Goal: Task Accomplishment & Management: Complete application form

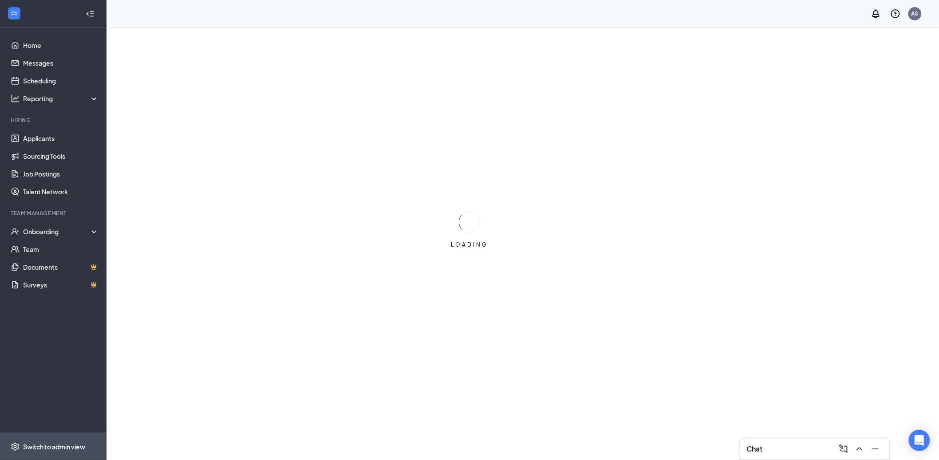
click at [82, 444] on div "Switch to admin view" at bounding box center [54, 446] width 62 height 9
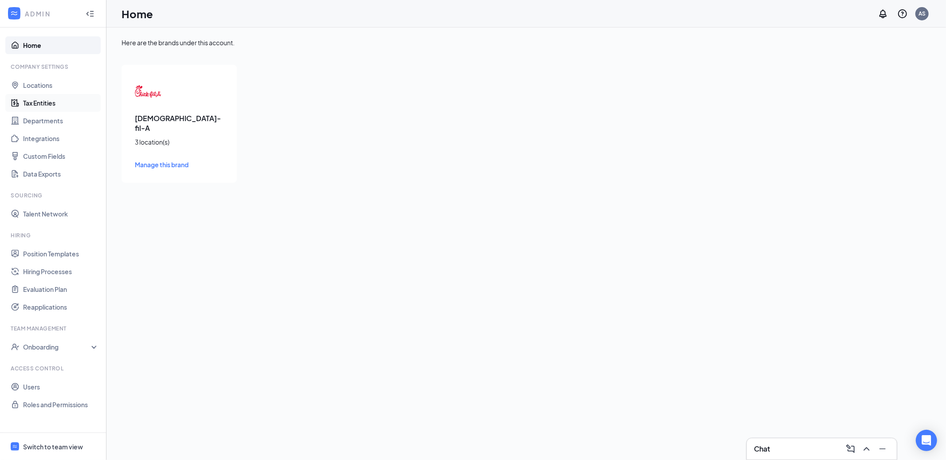
click at [58, 105] on link "Tax Entities" at bounding box center [61, 103] width 76 height 18
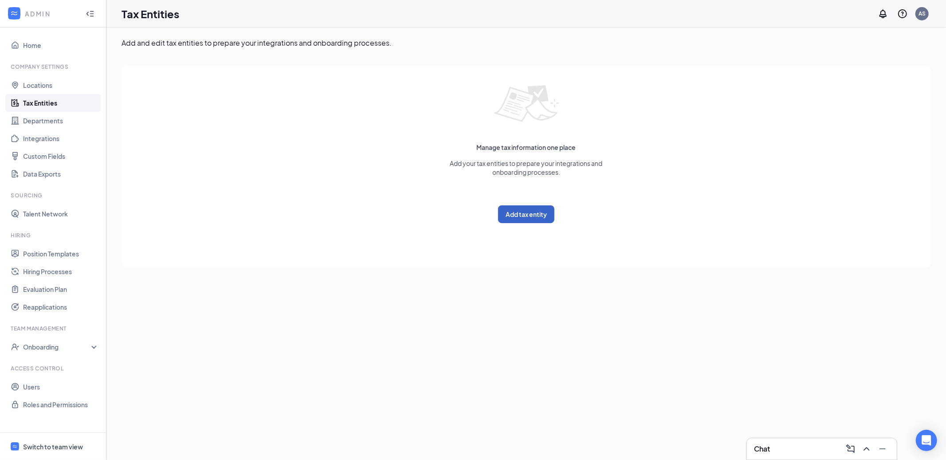
click at [529, 209] on button "Add tax entity" at bounding box center [526, 214] width 56 height 18
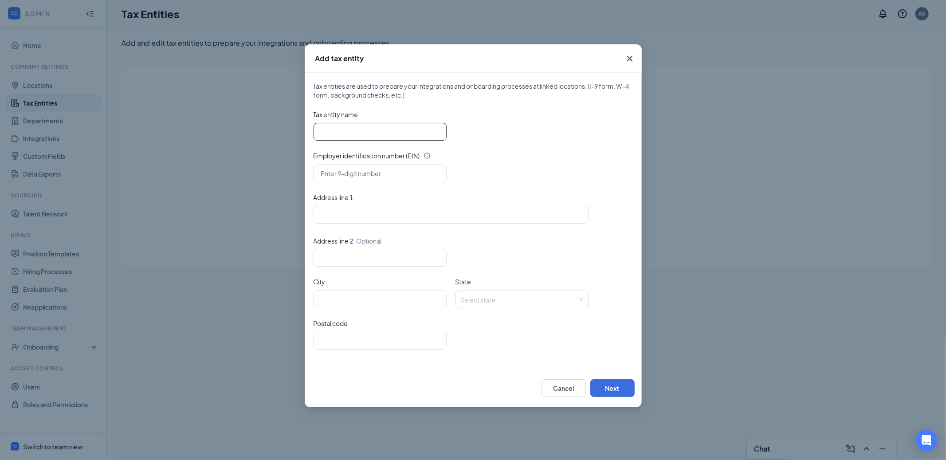
click at [368, 132] on input "Tax entity name" at bounding box center [380, 132] width 133 height 18
paste input "ADPAREO, INC."
type input "ADPAREO, INC."
click at [418, 175] on input "text" at bounding box center [380, 174] width 133 height 18
paste input "[US_EMPLOYER_IDENTIFICATION_NUMBER]"
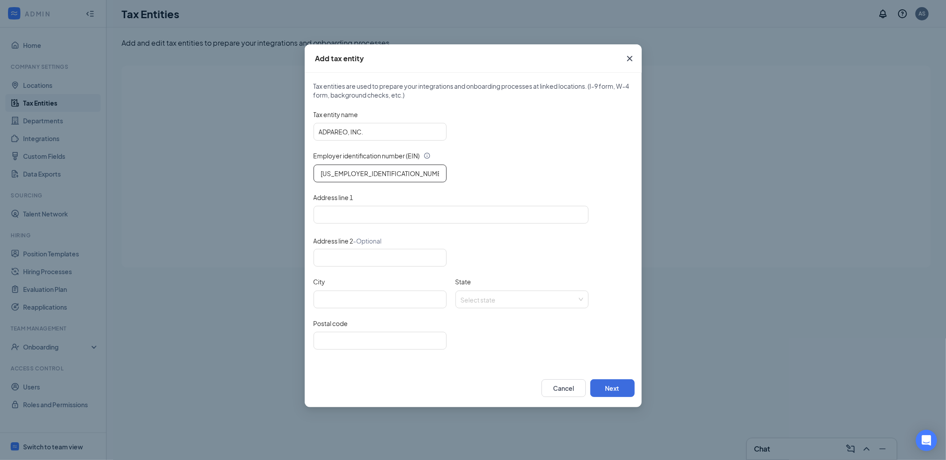
type input "[US_EMPLOYER_IDENTIFICATION_NUMBER]"
click at [392, 216] on input "Address line 1" at bounding box center [451, 215] width 275 height 18
paste input "[DEMOGRAPHIC_DATA]-fil-A Pearland/ FSU, [STREET_ADDRESS][US_STATE]"
click at [512, 209] on input "[DEMOGRAPHIC_DATA]-fil-A Pearland/ FSU, [STREET_ADDRESS][US_STATE]" at bounding box center [451, 215] width 275 height 18
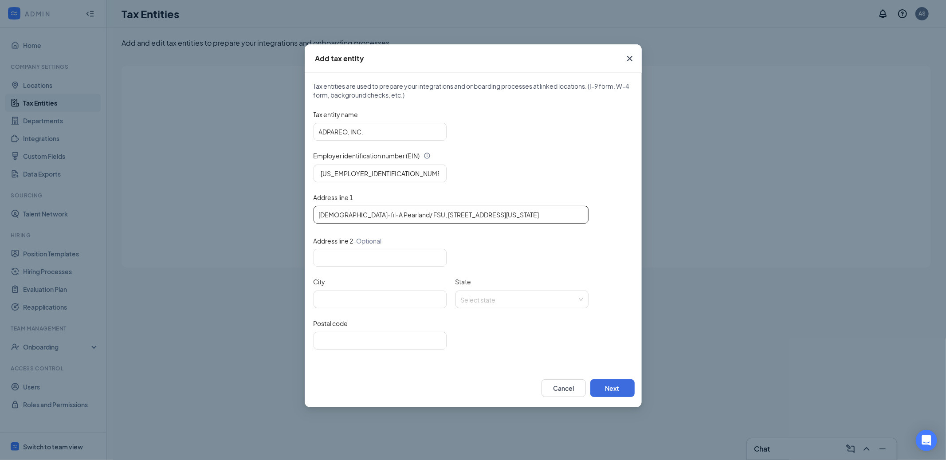
click at [512, 214] on input "[DEMOGRAPHIC_DATA]-fil-A Pearland/ FSU, [STREET_ADDRESS][US_STATE]" at bounding box center [451, 215] width 275 height 18
type input "[DEMOGRAPHIC_DATA]-fil-A Pearland/ FSU, [STREET_ADDRESS][US_STATE]"
click at [425, 340] on input "Postal code" at bounding box center [380, 341] width 133 height 18
paste input "77584"
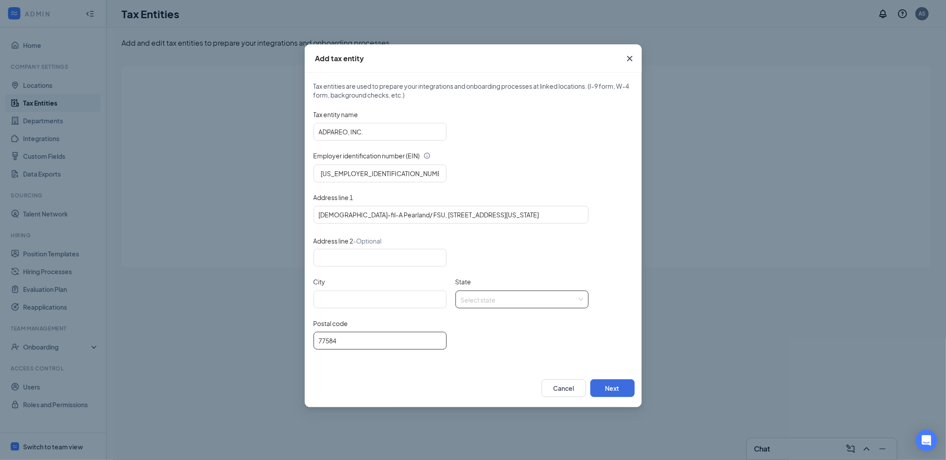
type input "77584"
drag, startPoint x: 496, startPoint y: 296, endPoint x: 491, endPoint y: 296, distance: 4.5
click at [496, 296] on input "State" at bounding box center [519, 297] width 116 height 13
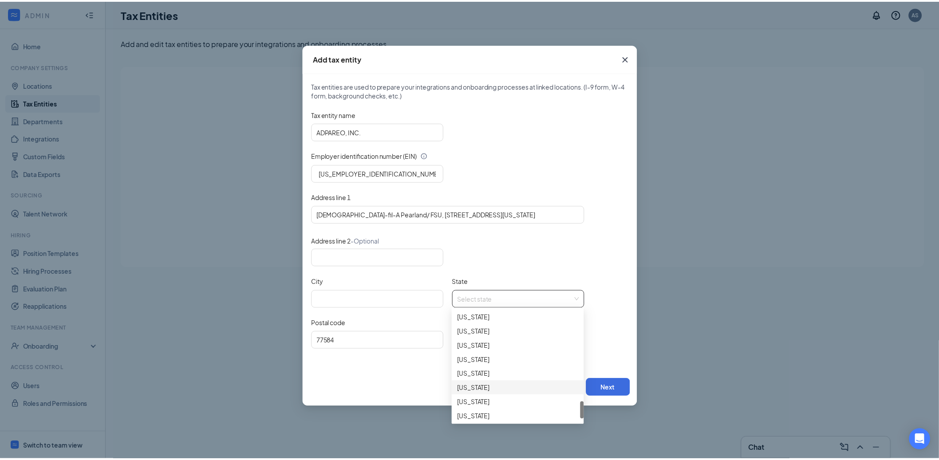
scroll to position [601, 0]
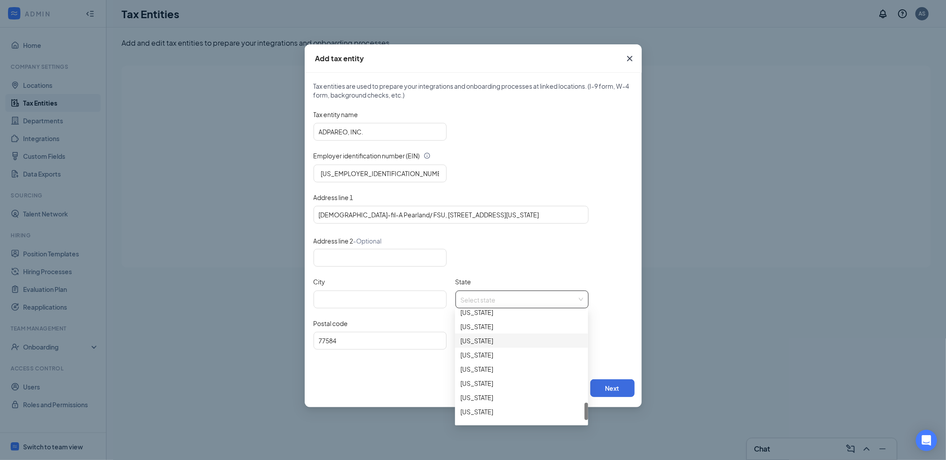
click at [480, 339] on div "[US_STATE]" at bounding box center [522, 341] width 122 height 10
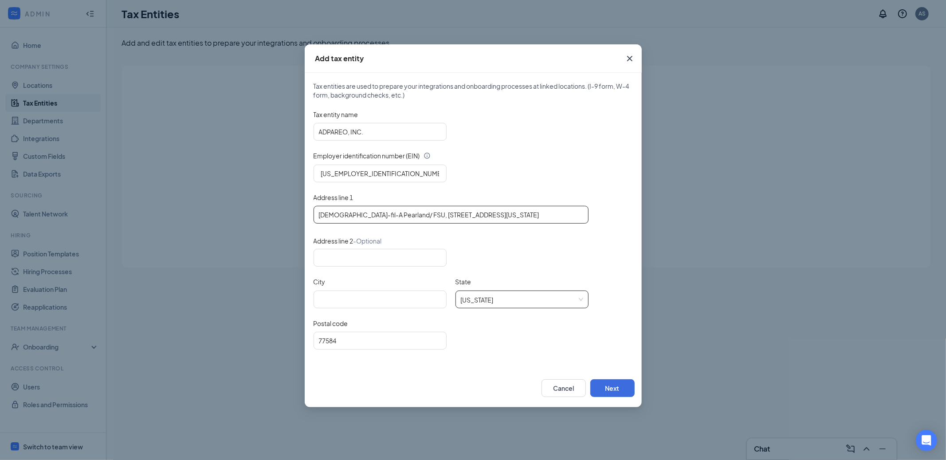
click at [468, 213] on input "[DEMOGRAPHIC_DATA]-fil-A Pearland/ FSU, [STREET_ADDRESS][US_STATE]" at bounding box center [451, 215] width 275 height 18
click at [382, 295] on input "City" at bounding box center [380, 300] width 133 height 18
paste input "Pearland"
type input "Pearland"
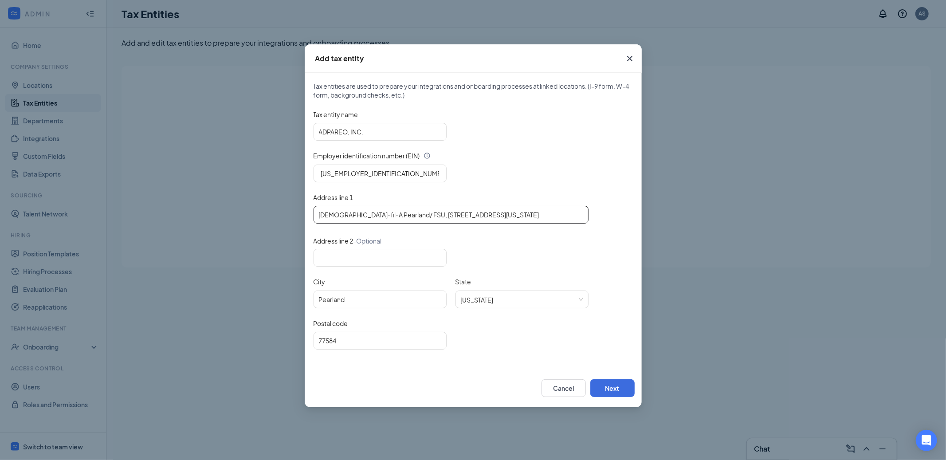
drag, startPoint x: 457, startPoint y: 216, endPoint x: 554, endPoint y: 220, distance: 97.7
click at [554, 220] on input "[DEMOGRAPHIC_DATA]-fil-A Pearland/ FSU, [STREET_ADDRESS][US_STATE]" at bounding box center [451, 215] width 275 height 18
type input "[DEMOGRAPHIC_DATA]-fil-A Pearland/ FSU, [STREET_ADDRESS]"
click at [623, 384] on button "Next" at bounding box center [612, 388] width 44 height 18
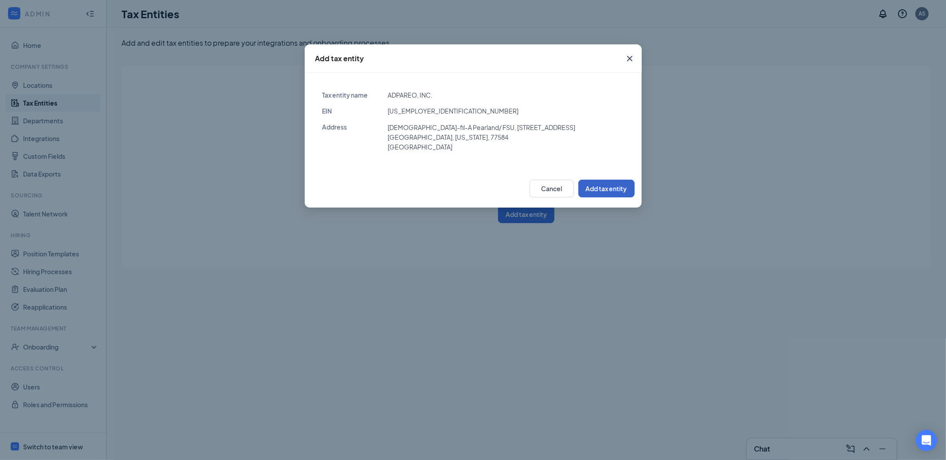
click at [607, 194] on button "Add tax entity" at bounding box center [607, 189] width 56 height 18
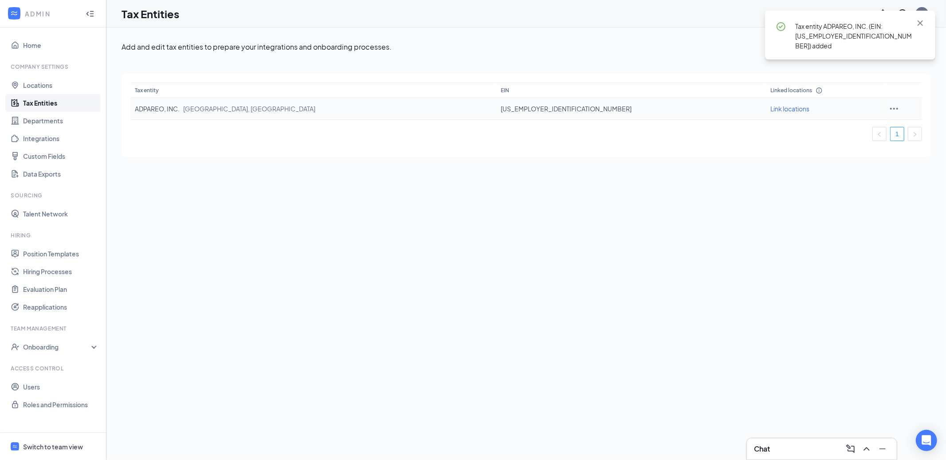
click at [771, 110] on span "Link locations" at bounding box center [790, 109] width 39 height 8
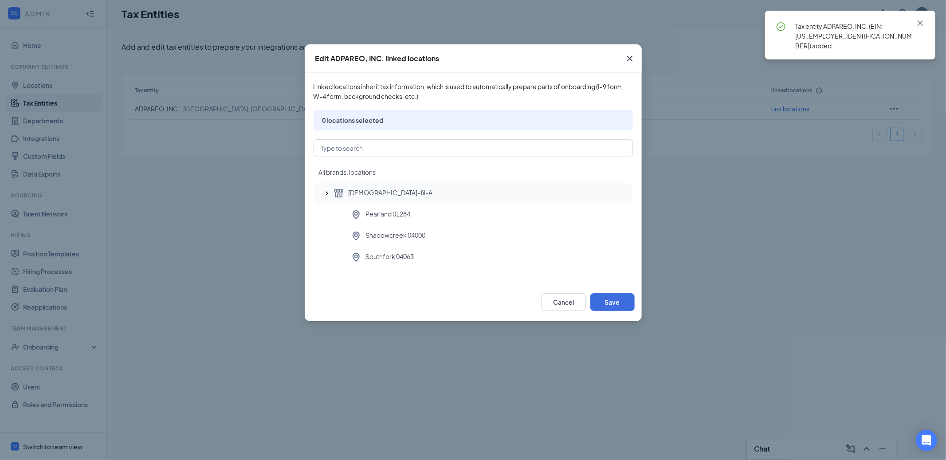
click at [456, 193] on div "[DEMOGRAPHIC_DATA]-fil-A" at bounding box center [480, 193] width 292 height 11
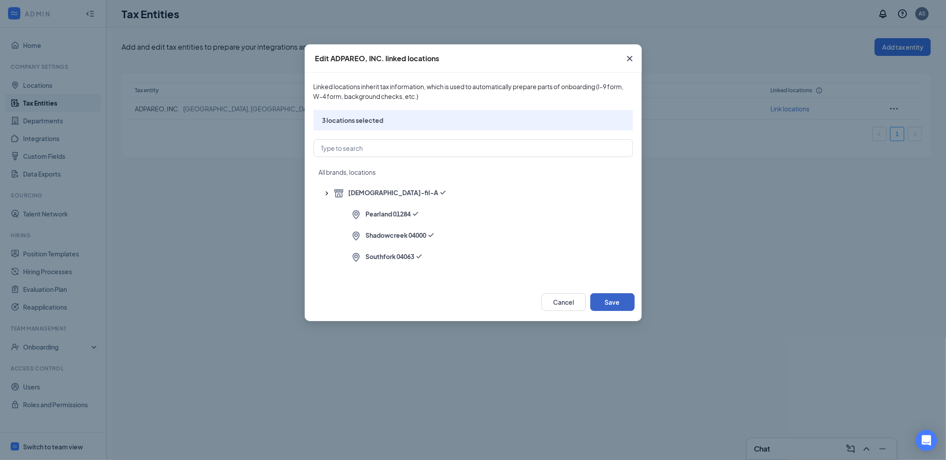
click at [617, 305] on button "Save" at bounding box center [612, 302] width 44 height 18
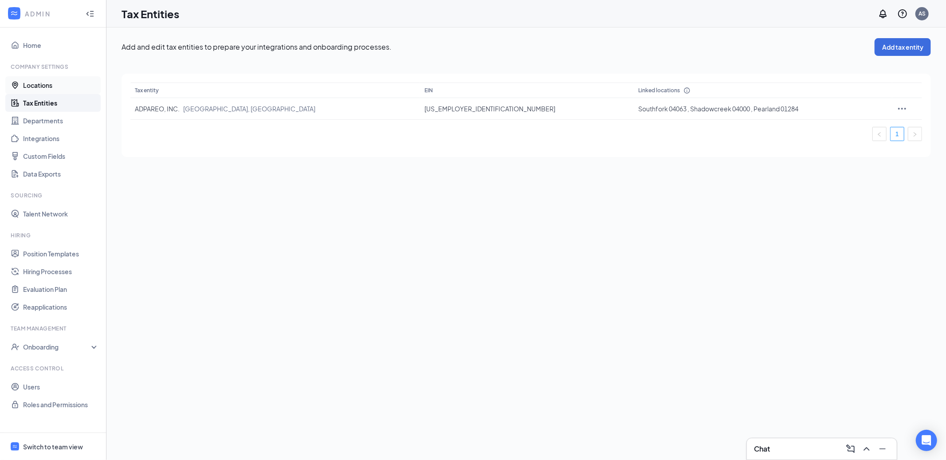
click at [44, 84] on link "Locations" at bounding box center [61, 85] width 76 height 18
